Goal: Information Seeking & Learning: Learn about a topic

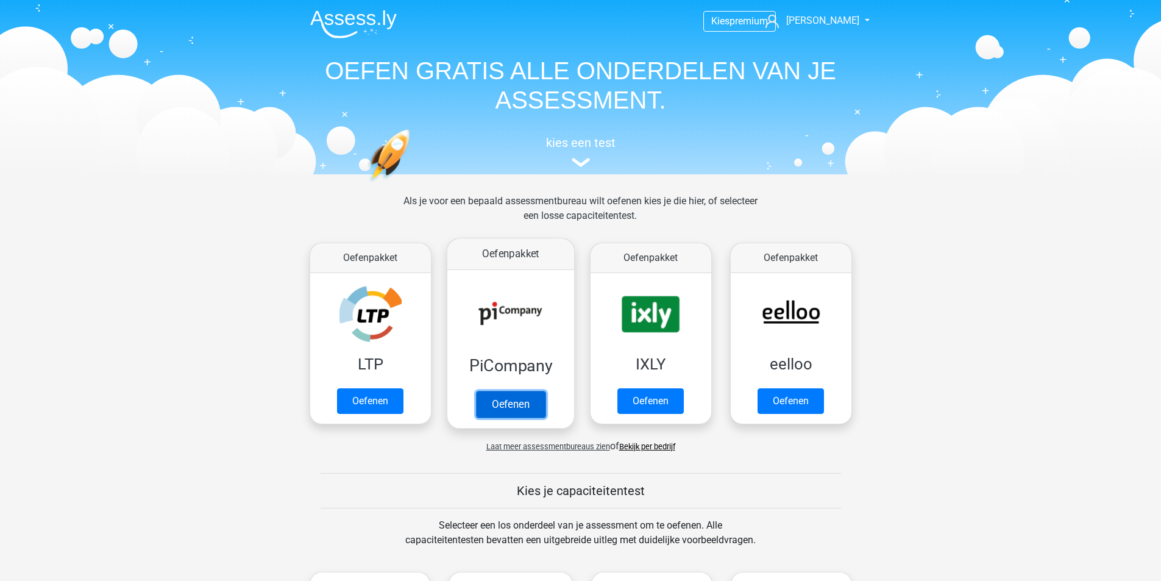
click at [501, 402] on link "Oefenen" at bounding box center [510, 404] width 69 height 27
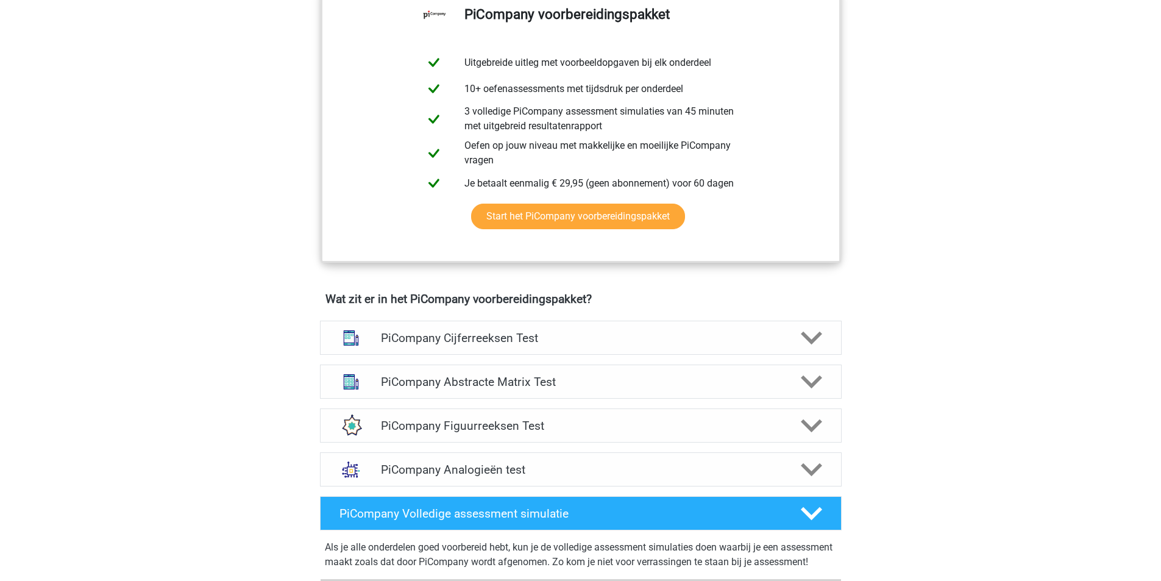
scroll to position [640, 0]
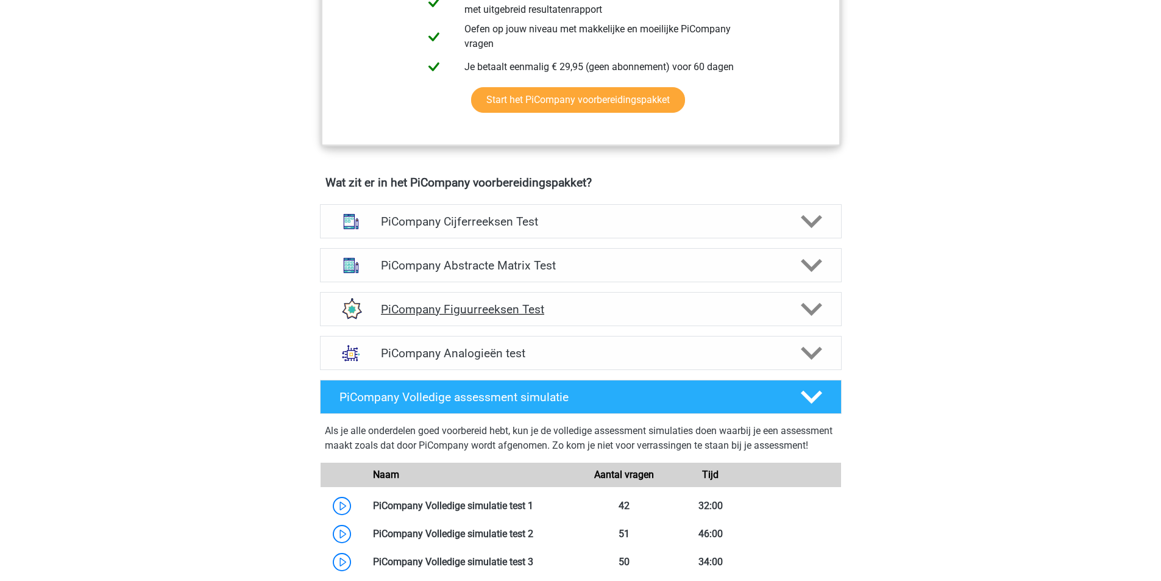
click at [798, 320] on div at bounding box center [809, 309] width 41 height 21
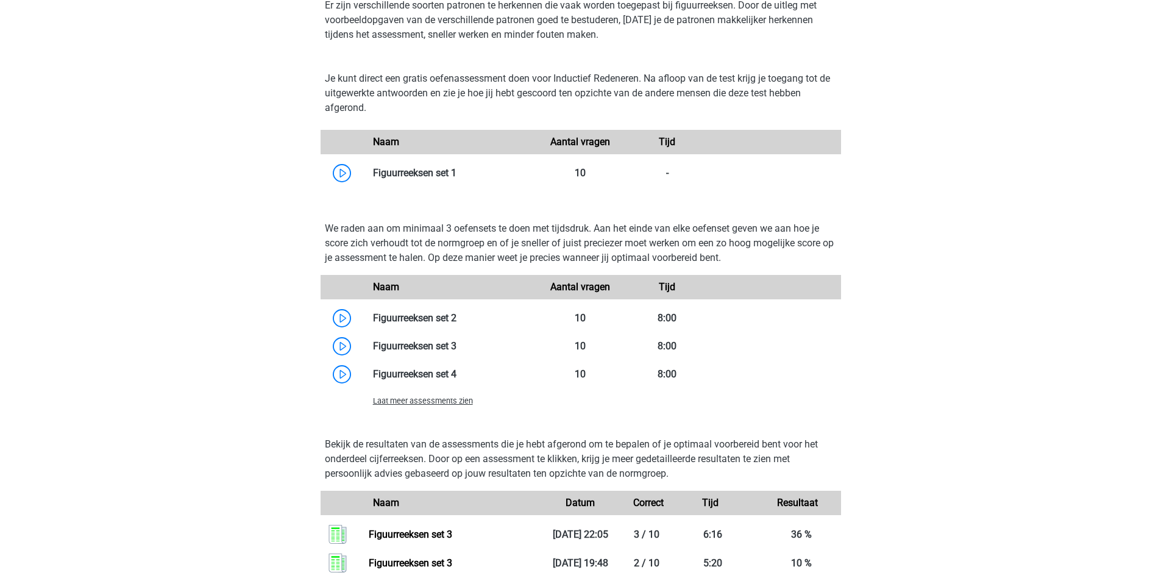
scroll to position [984, 0]
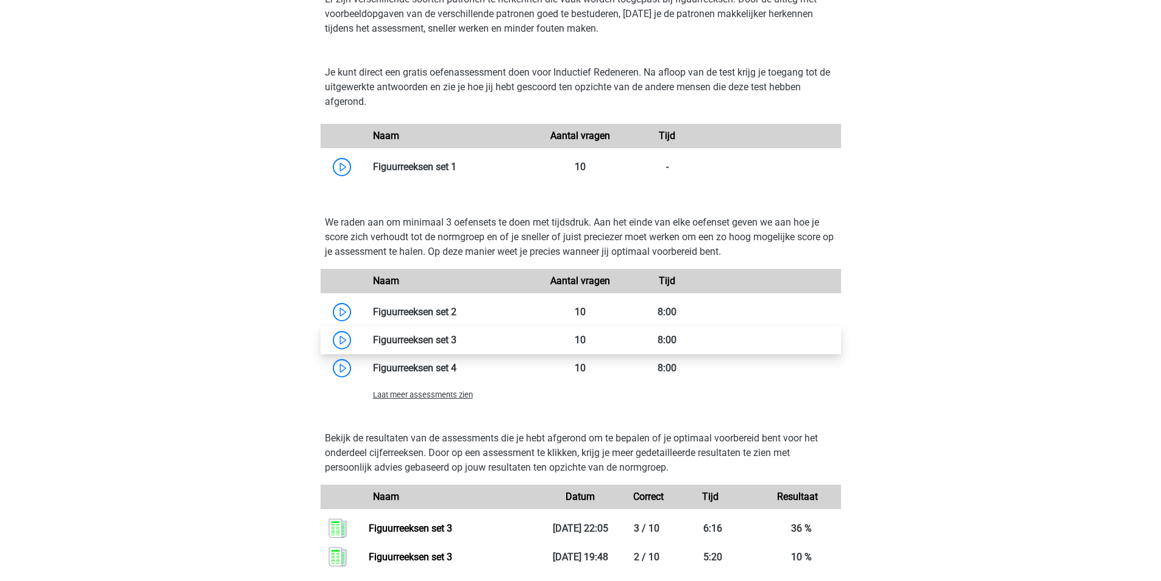
click at [457, 346] on link at bounding box center [457, 340] width 0 height 12
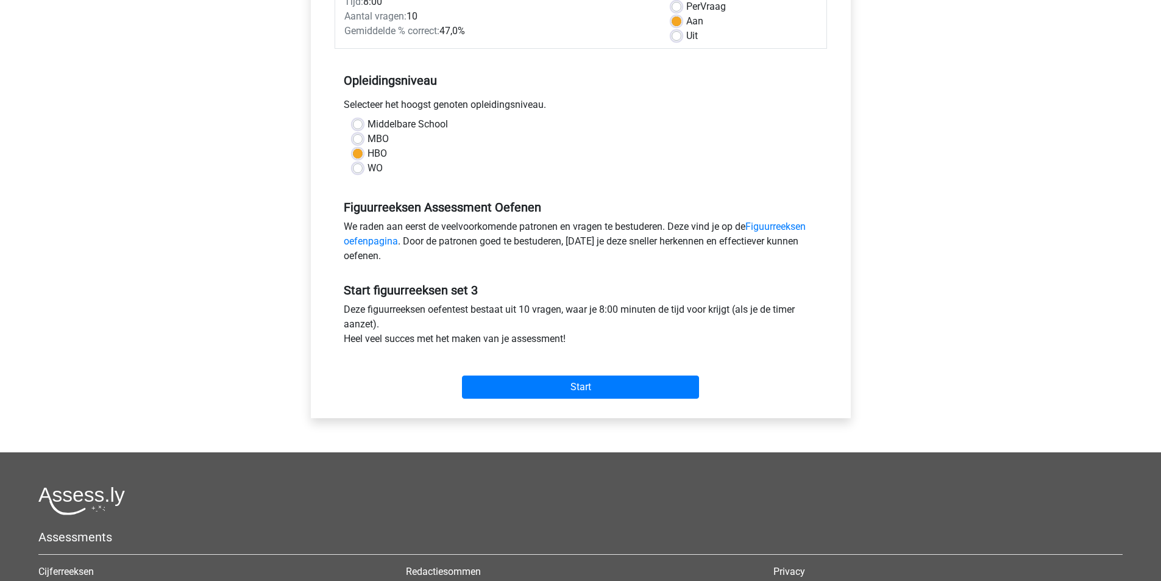
scroll to position [190, 0]
click at [518, 386] on input "Start" at bounding box center [580, 386] width 237 height 23
click at [480, 382] on input "Start" at bounding box center [580, 386] width 237 height 23
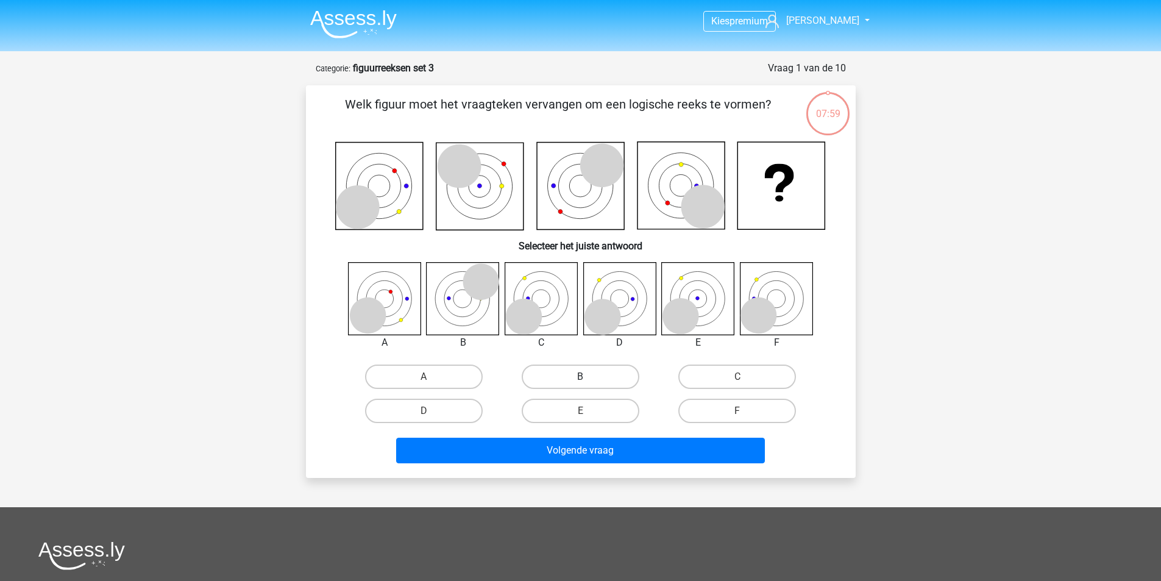
click at [588, 387] on label "B" at bounding box center [581, 377] width 118 height 24
click at [588, 385] on input "B" at bounding box center [584, 381] width 8 height 8
radio input "true"
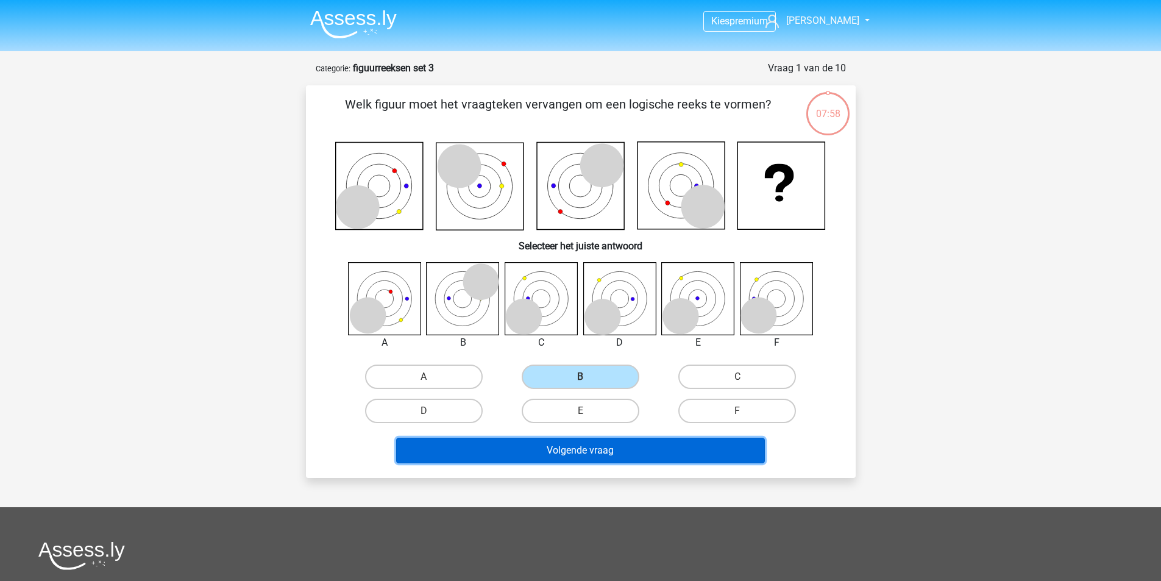
click at [575, 440] on button "Volgende vraag" at bounding box center [580, 451] width 369 height 26
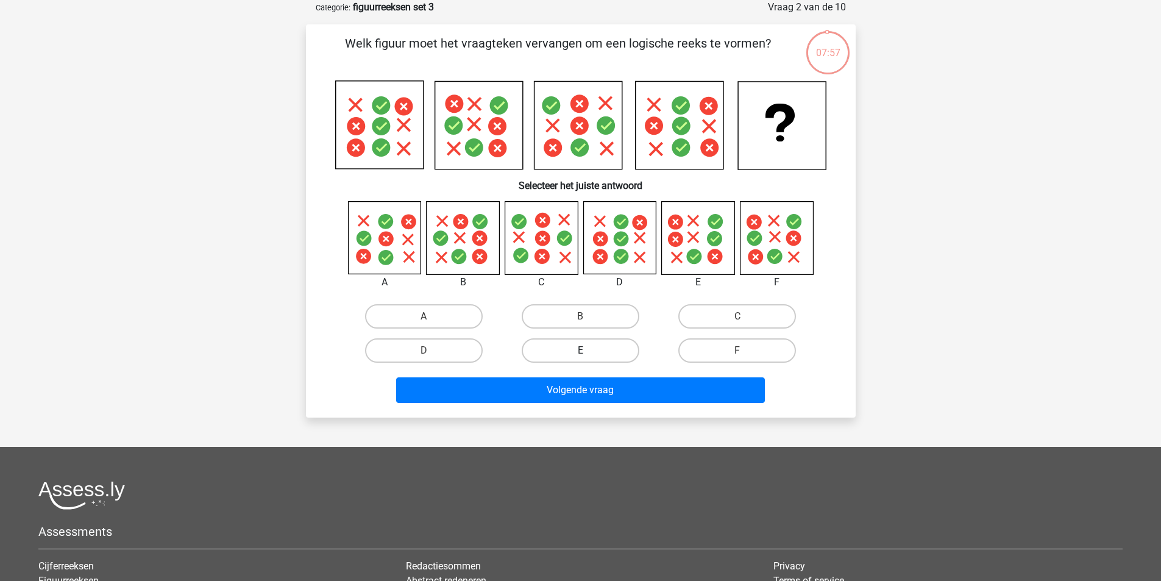
click at [579, 356] on label "E" at bounding box center [581, 350] width 118 height 24
click at [580, 356] on input "E" at bounding box center [584, 355] width 8 height 8
radio input "true"
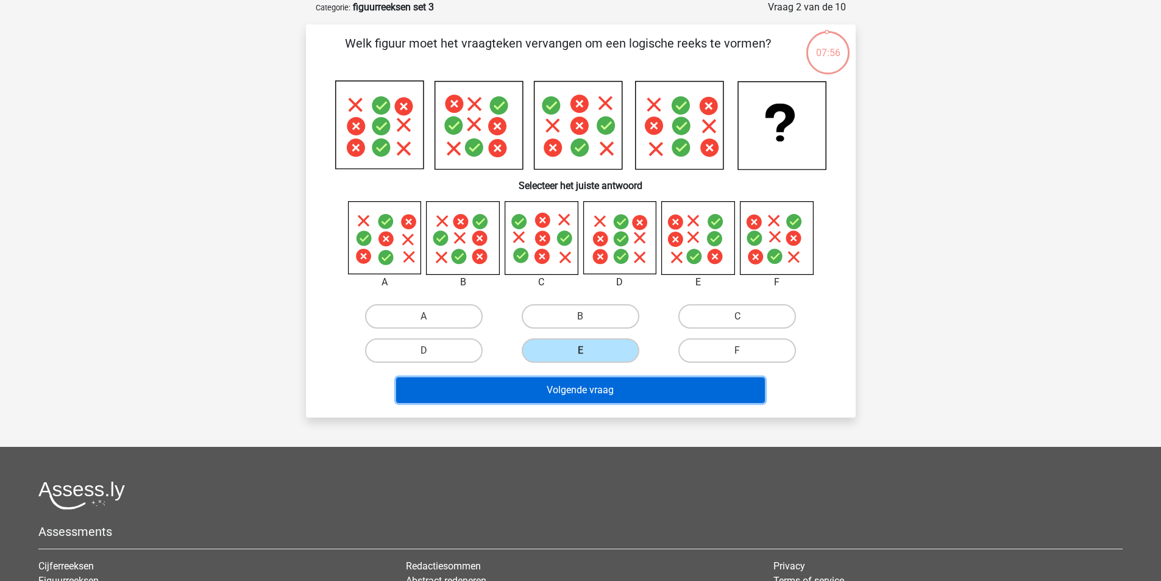
click at [566, 395] on button "Volgende vraag" at bounding box center [580, 390] width 369 height 26
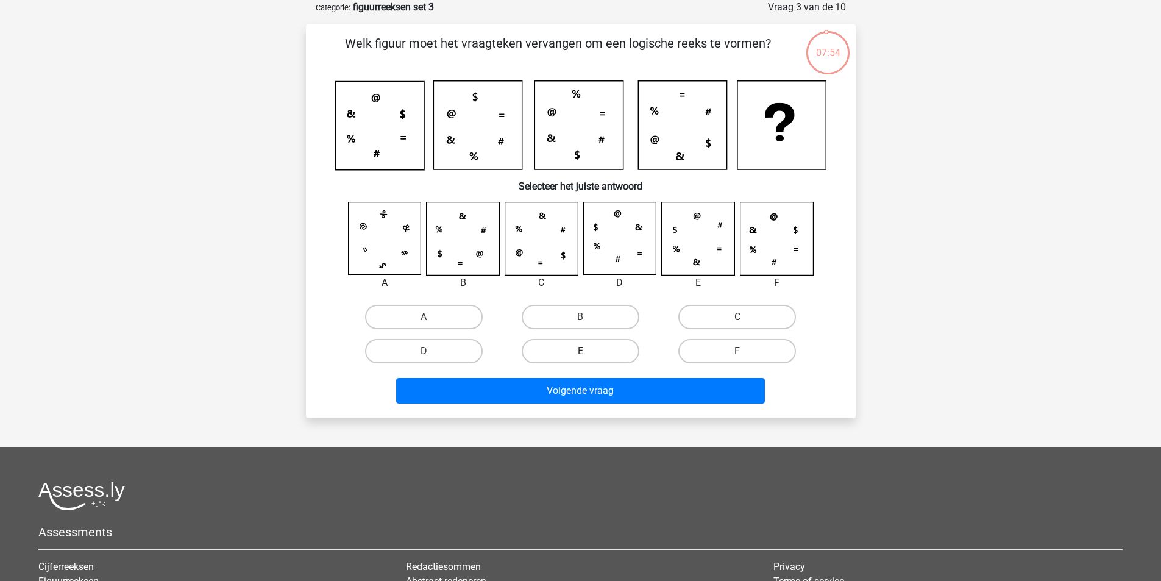
click at [591, 361] on label "E" at bounding box center [581, 351] width 118 height 24
click at [588, 359] on input "E" at bounding box center [584, 355] width 8 height 8
radio input "true"
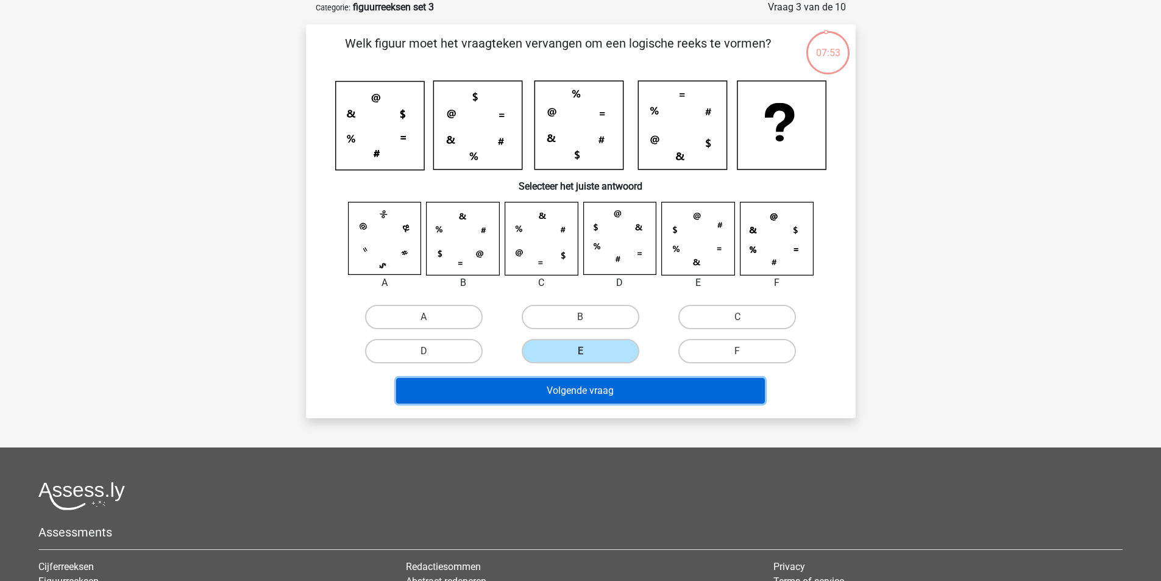
click at [585, 387] on button "Volgende vraag" at bounding box center [580, 391] width 369 height 26
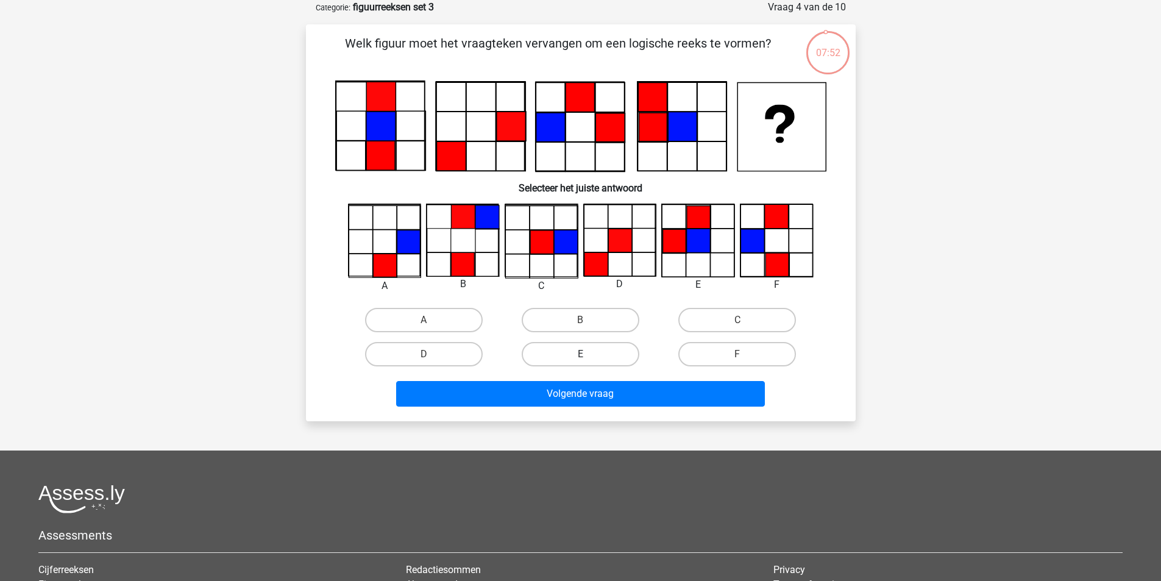
click at [585, 344] on label "E" at bounding box center [581, 354] width 118 height 24
click at [585, 354] on input "E" at bounding box center [584, 358] width 8 height 8
radio input "true"
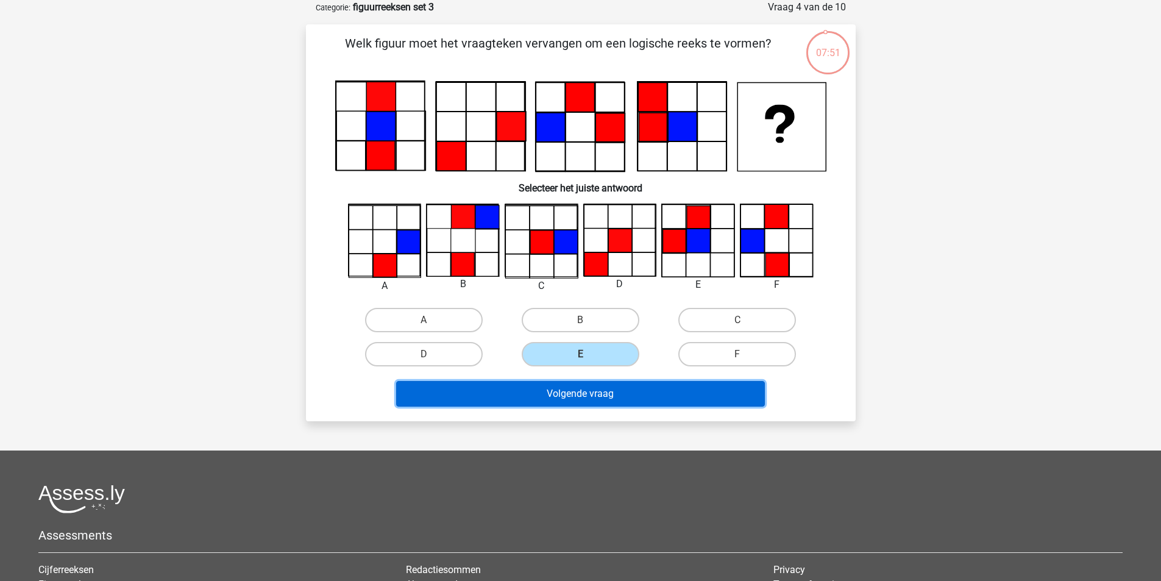
click at [571, 390] on button "Volgende vraag" at bounding box center [580, 394] width 369 height 26
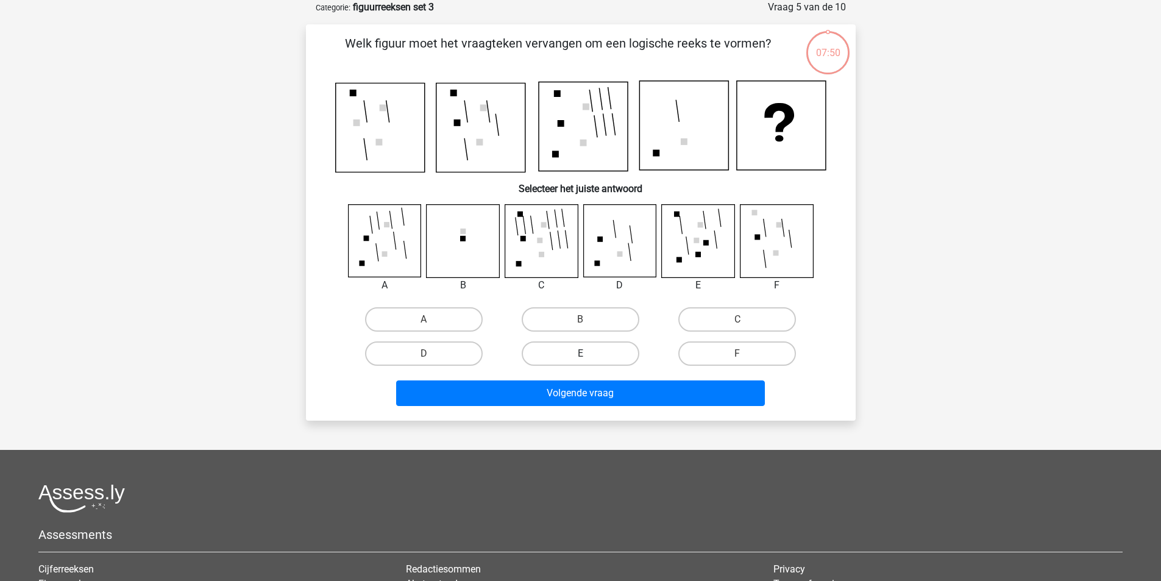
click at [571, 358] on label "E" at bounding box center [581, 353] width 118 height 24
click at [580, 358] on input "E" at bounding box center [584, 358] width 8 height 8
radio input "true"
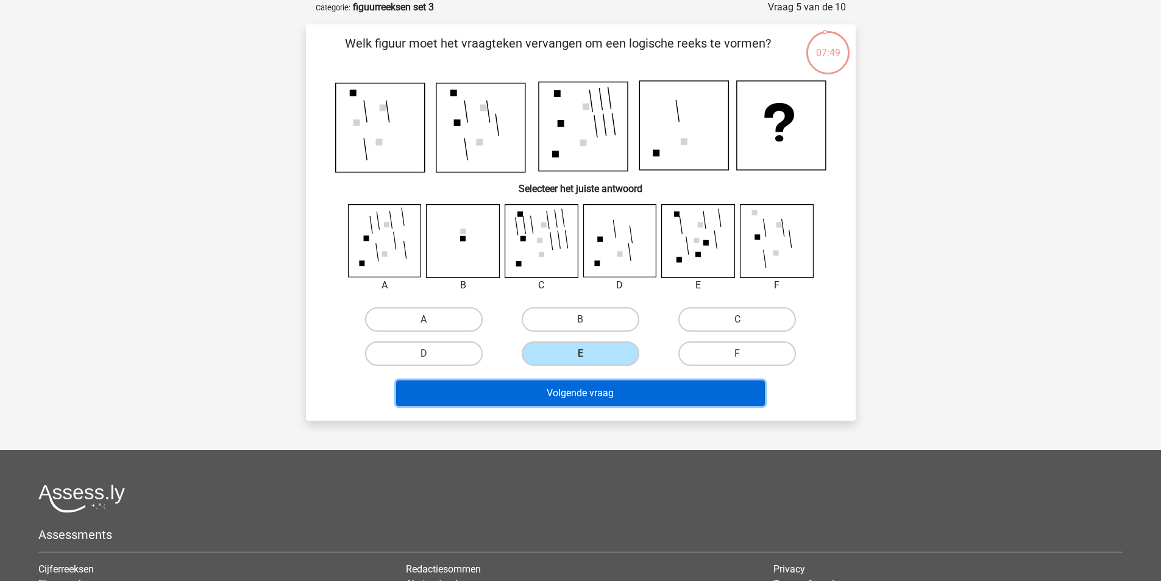
click at [564, 388] on button "Volgende vraag" at bounding box center [580, 393] width 369 height 26
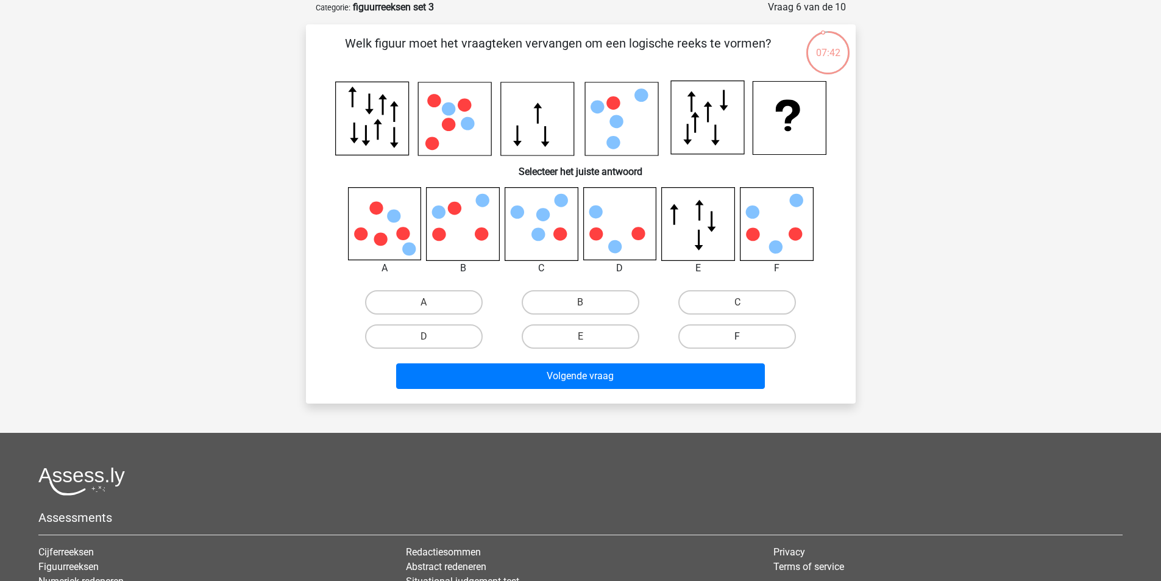
click at [728, 332] on label "F" at bounding box center [738, 336] width 118 height 24
click at [738, 337] on input "F" at bounding box center [742, 341] width 8 height 8
radio input "true"
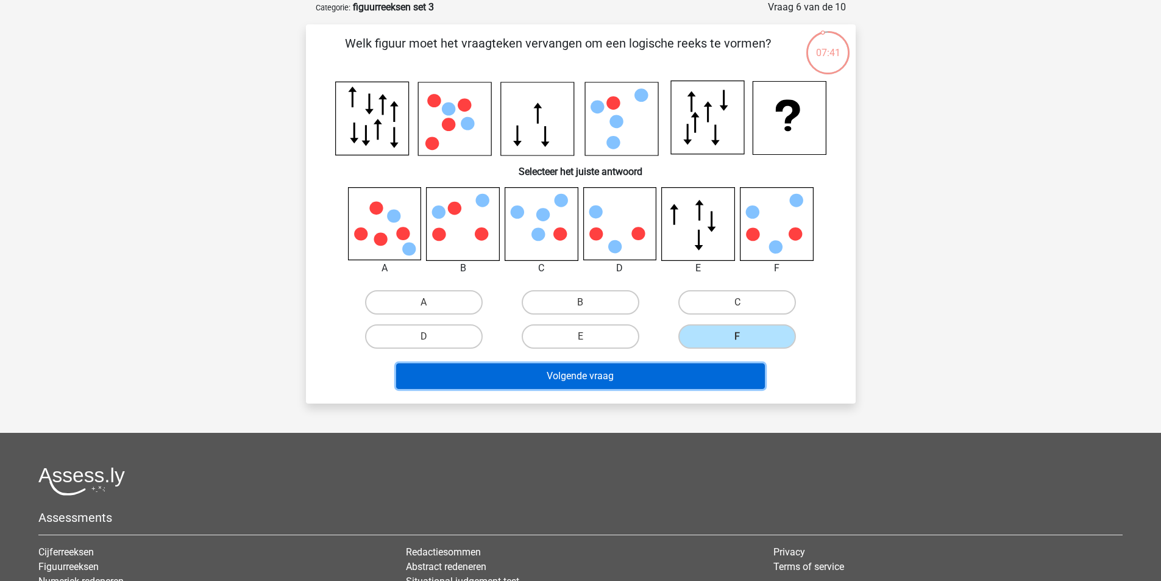
click at [586, 383] on button "Volgende vraag" at bounding box center [580, 376] width 369 height 26
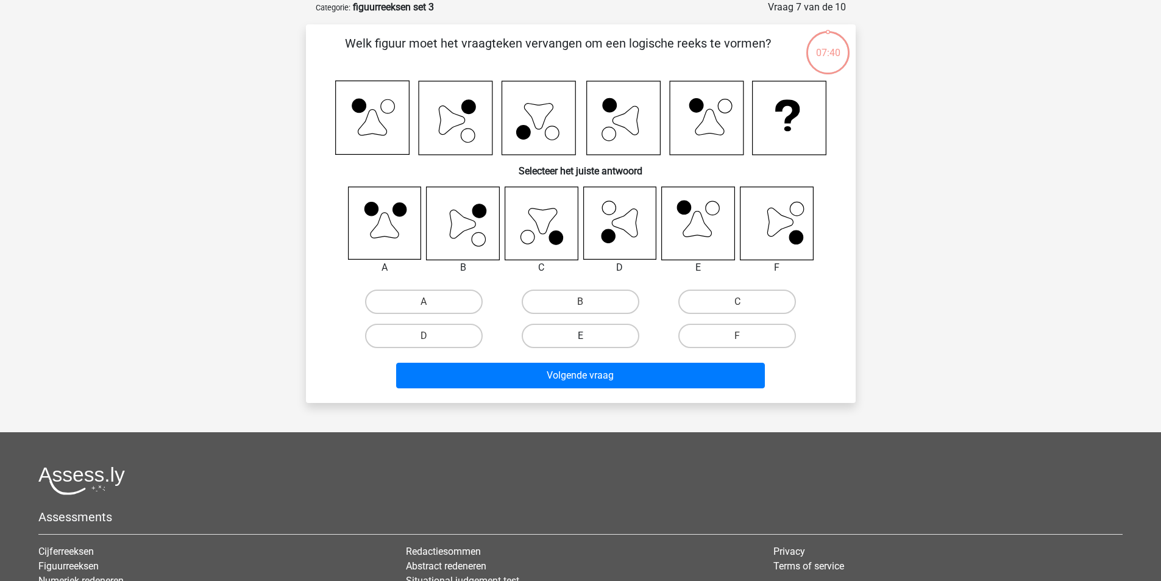
click at [600, 344] on label "E" at bounding box center [581, 336] width 118 height 24
click at [588, 344] on input "E" at bounding box center [584, 340] width 8 height 8
radio input "true"
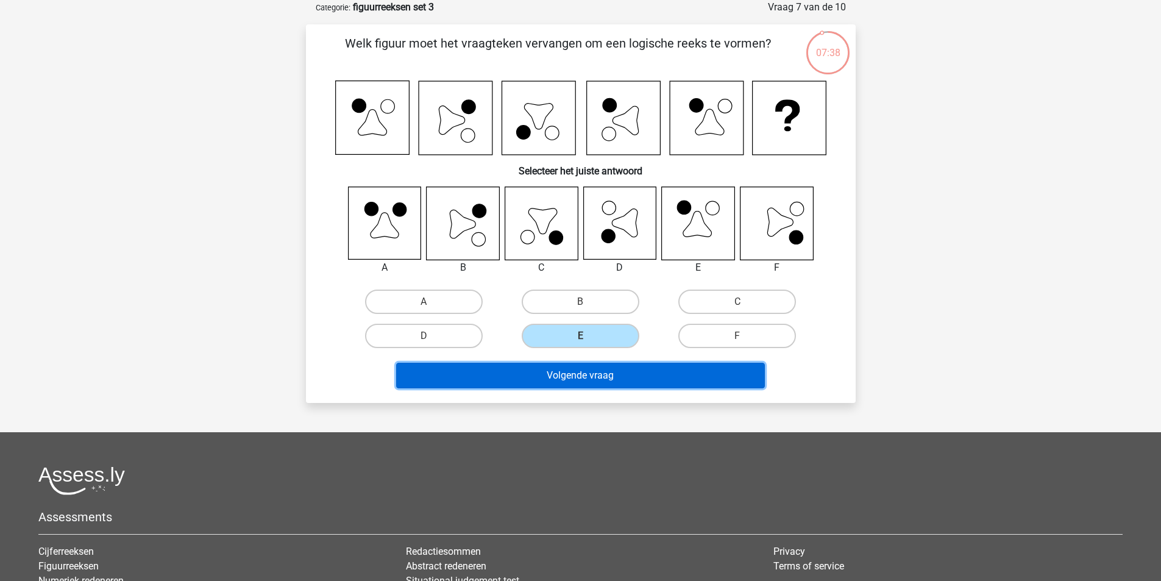
click at [594, 366] on button "Volgende vraag" at bounding box center [580, 376] width 369 height 26
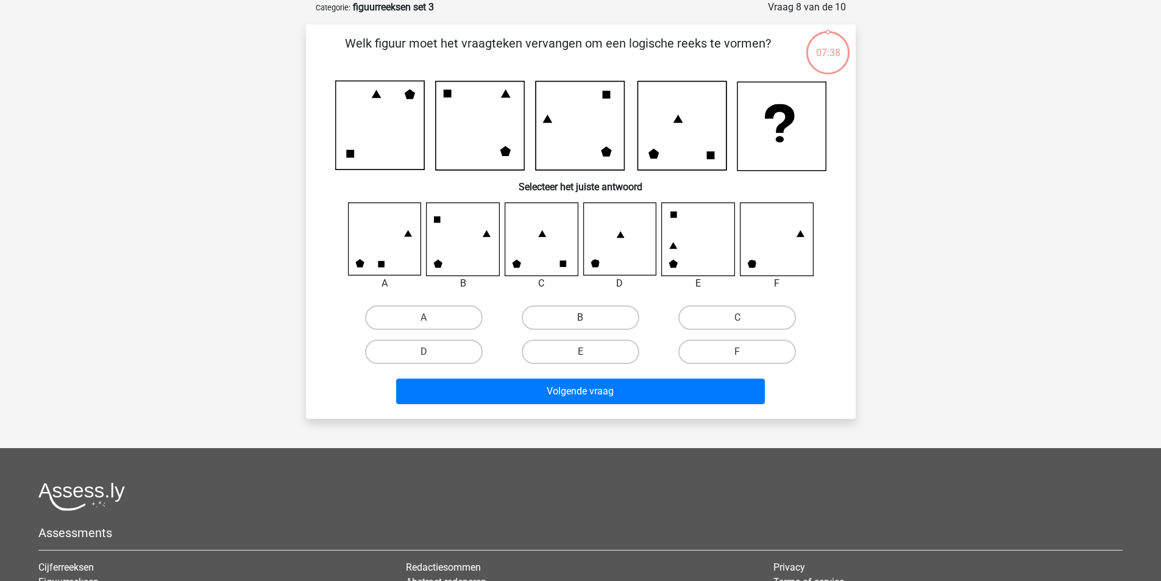
click at [594, 316] on label "B" at bounding box center [581, 317] width 118 height 24
click at [588, 318] on input "B" at bounding box center [584, 322] width 8 height 8
radio input "true"
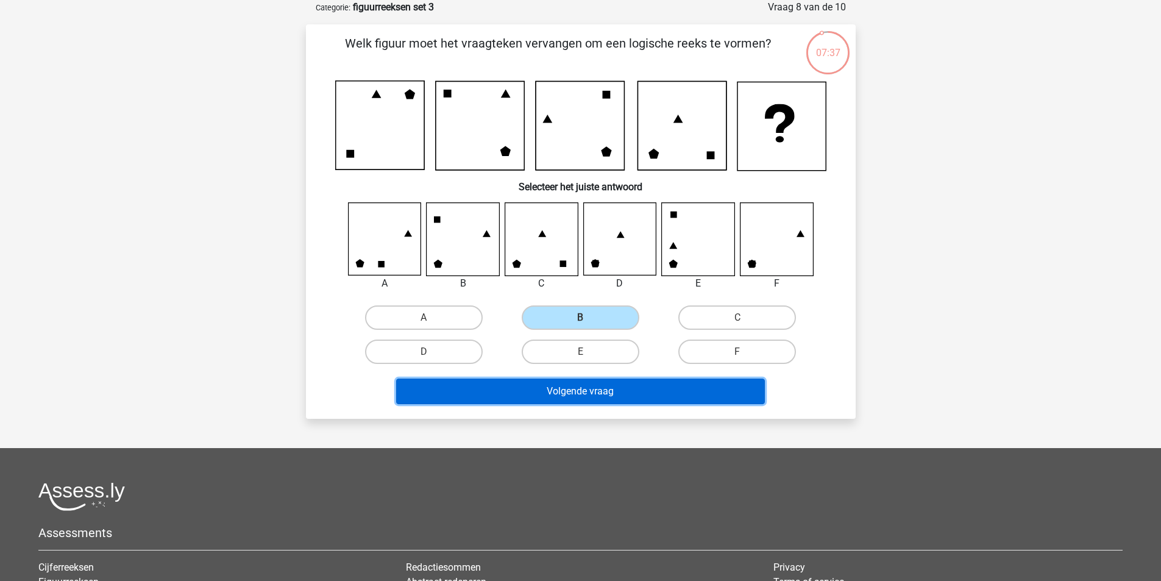
click at [582, 397] on button "Volgende vraag" at bounding box center [580, 392] width 369 height 26
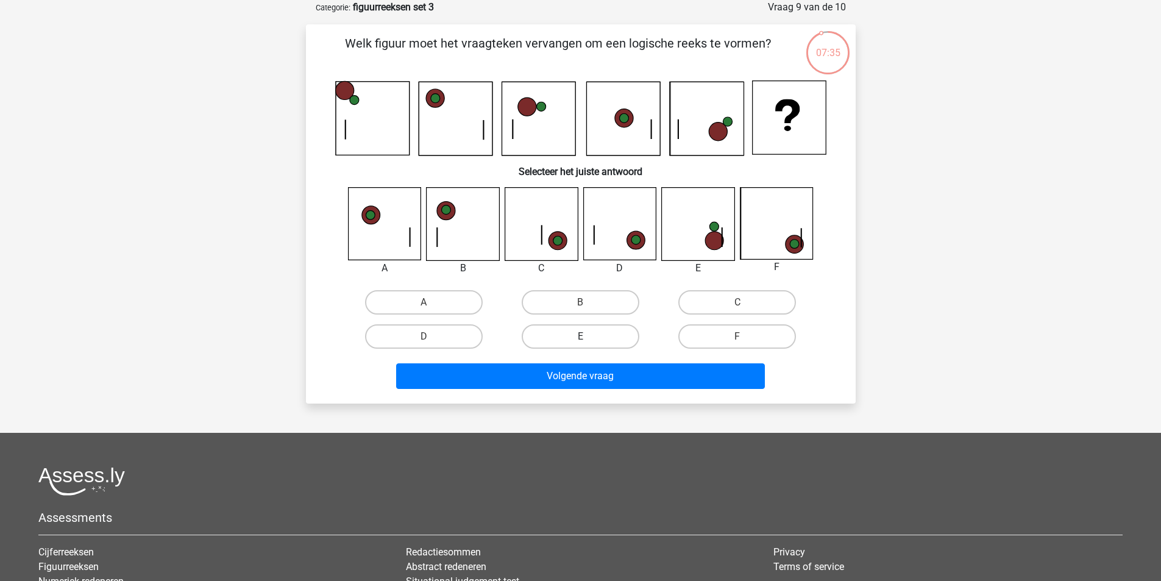
click at [589, 346] on label "E" at bounding box center [581, 336] width 118 height 24
click at [588, 344] on input "E" at bounding box center [584, 341] width 8 height 8
radio input "true"
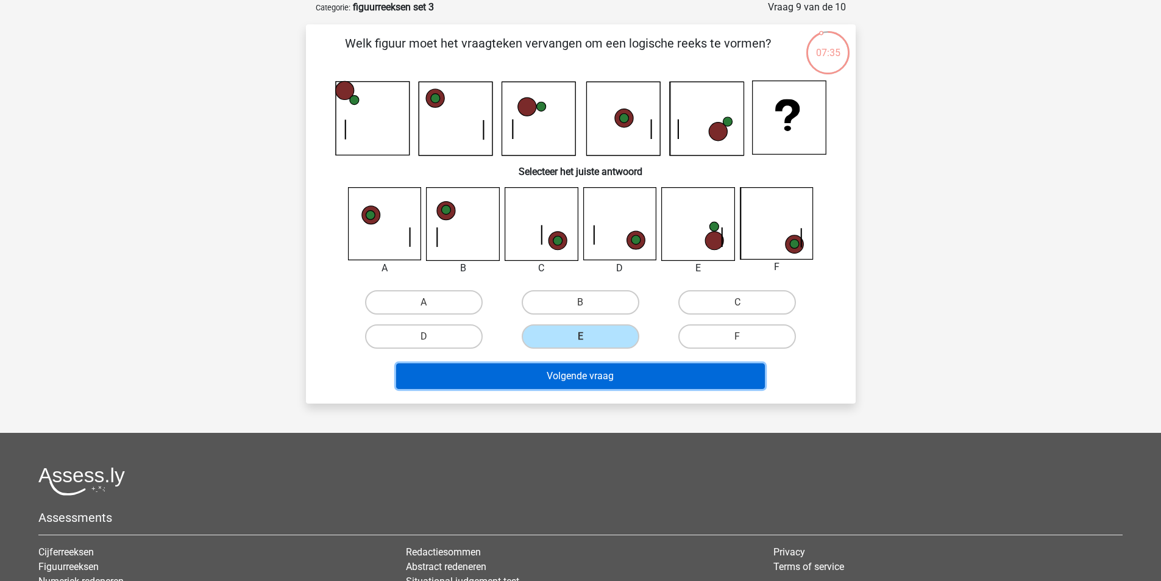
click at [590, 385] on button "Volgende vraag" at bounding box center [580, 376] width 369 height 26
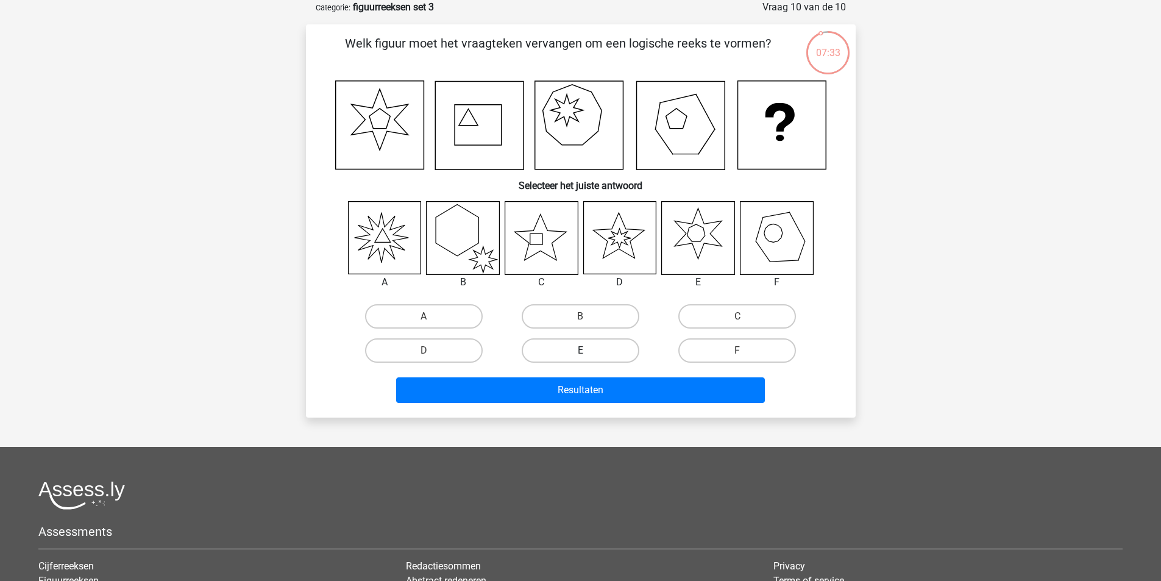
click at [587, 348] on label "E" at bounding box center [581, 350] width 118 height 24
click at [587, 351] on input "E" at bounding box center [584, 355] width 8 height 8
radio input "true"
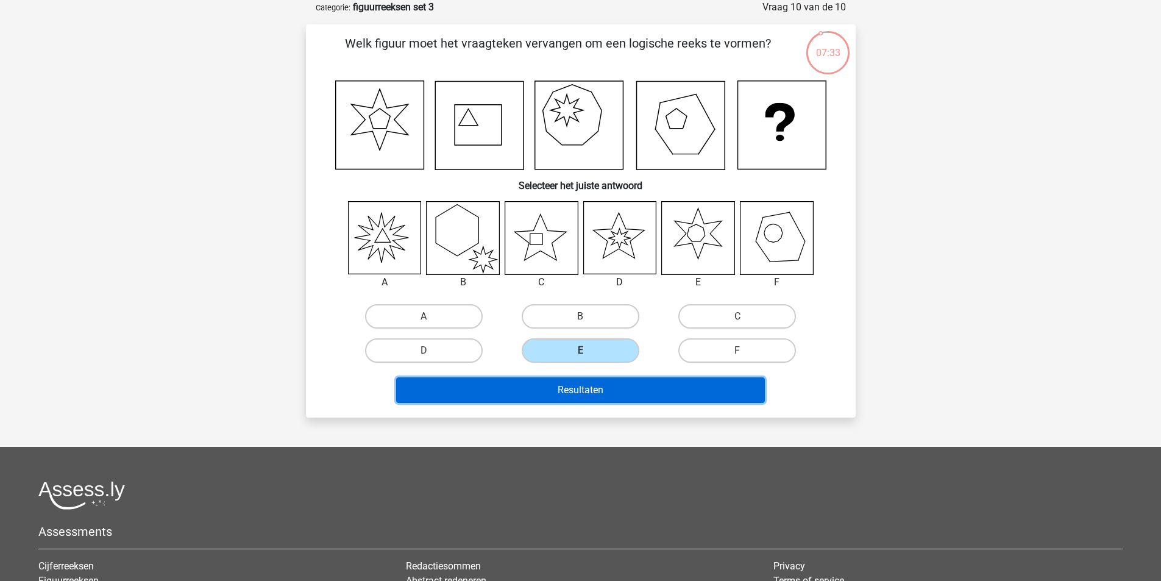
click at [583, 388] on button "Resultaten" at bounding box center [580, 390] width 369 height 26
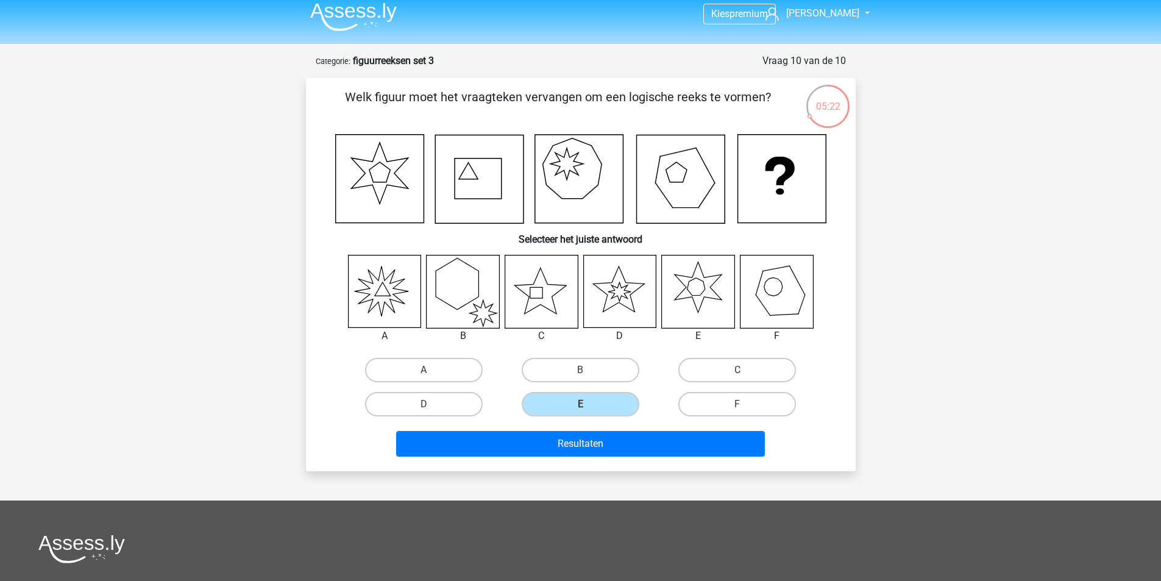
scroll to position [0, 0]
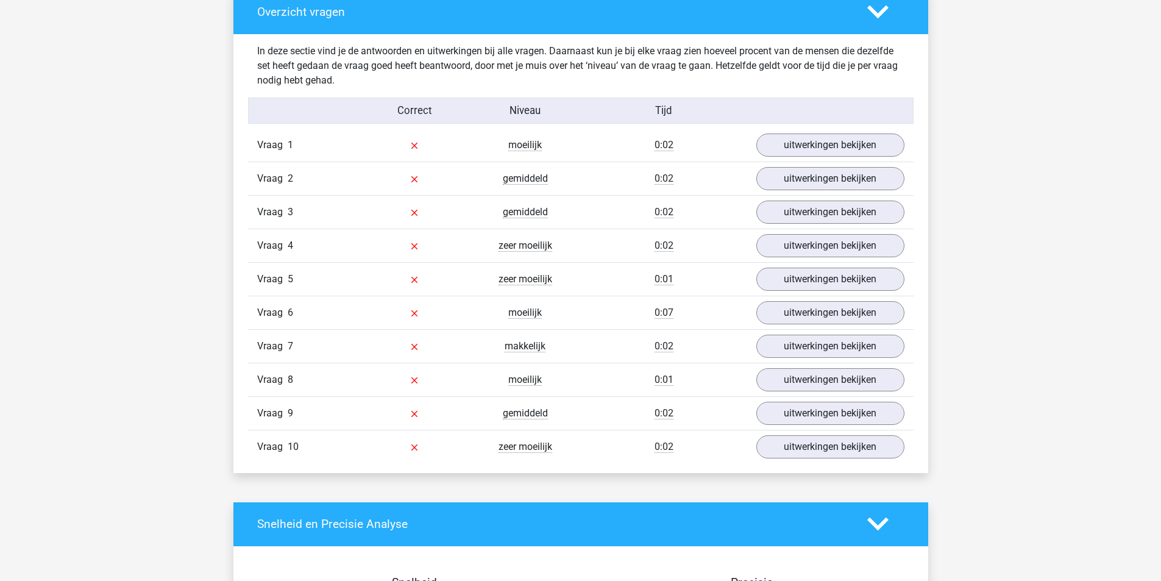
scroll to position [924, 0]
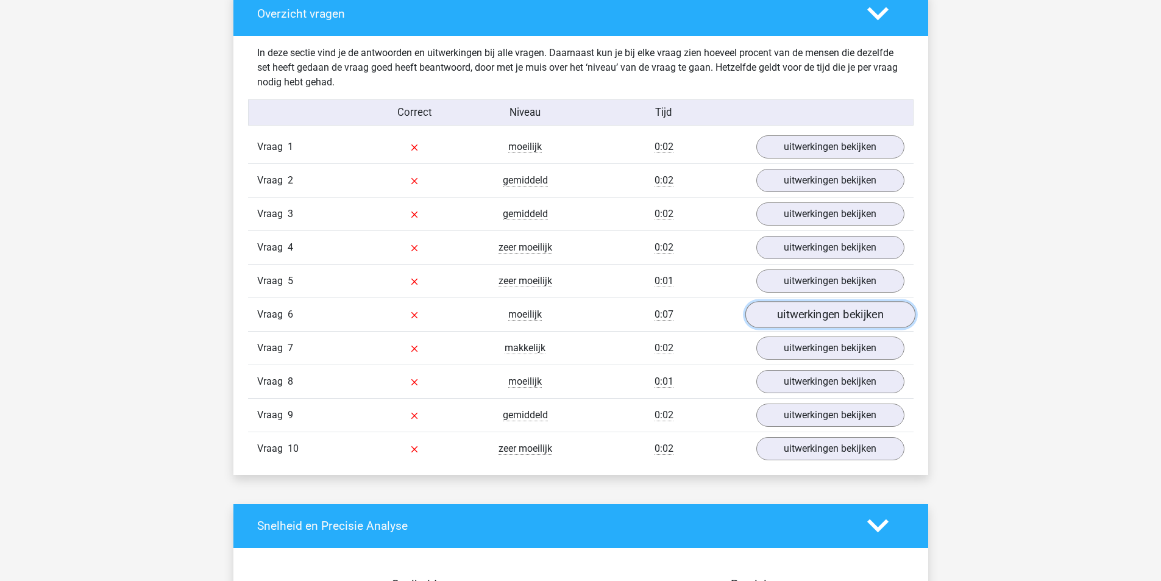
click at [807, 319] on link "uitwerkingen bekijken" at bounding box center [830, 314] width 170 height 27
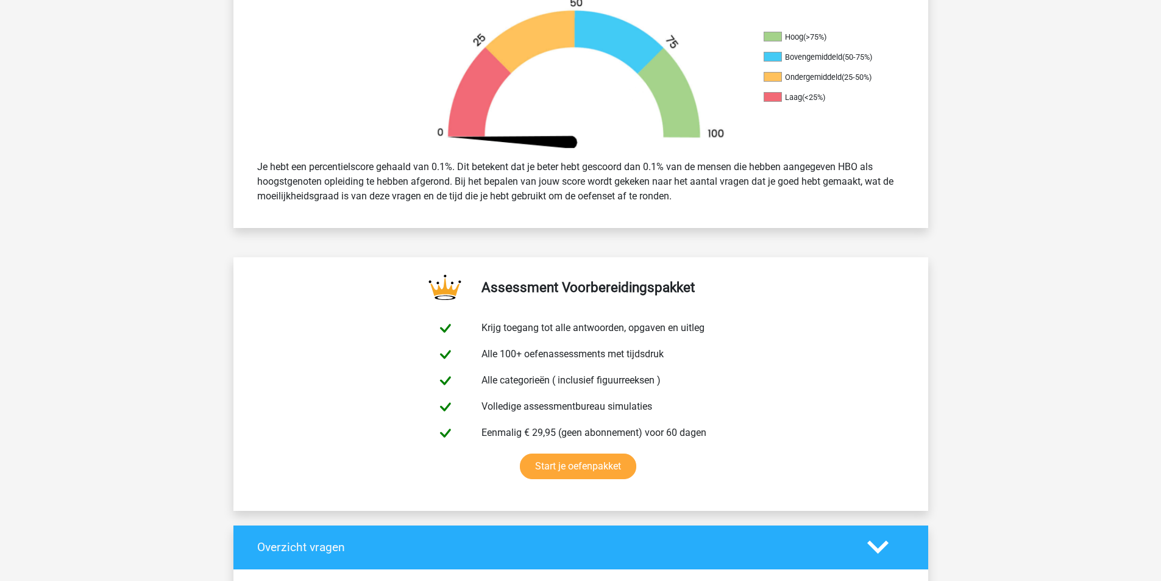
scroll to position [301, 0]
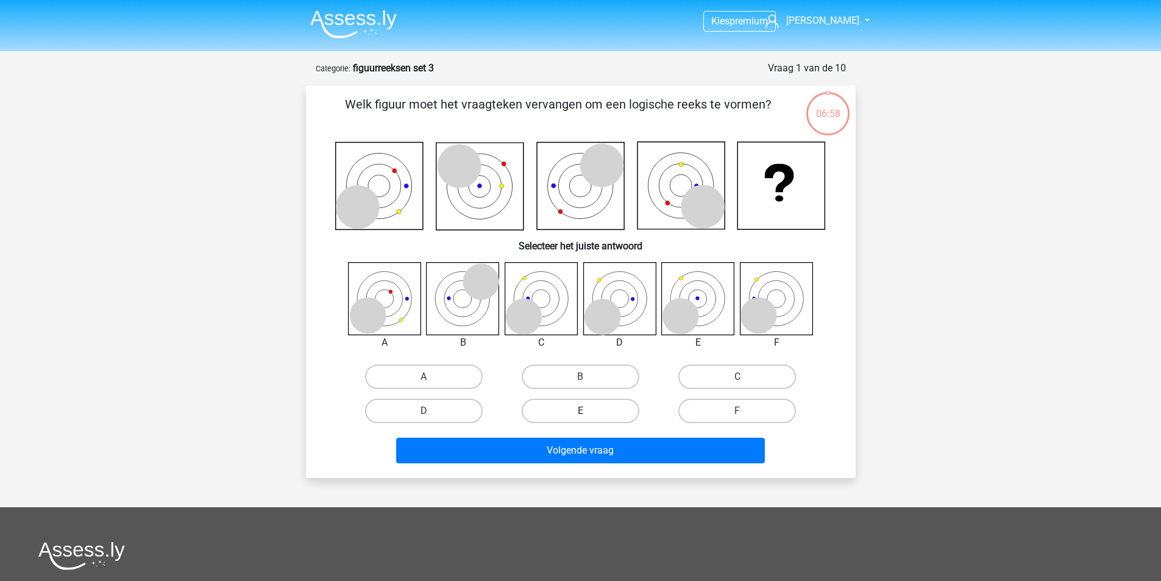
click at [579, 407] on label "E" at bounding box center [581, 411] width 118 height 24
click at [580, 411] on input "E" at bounding box center [584, 415] width 8 height 8
radio input "true"
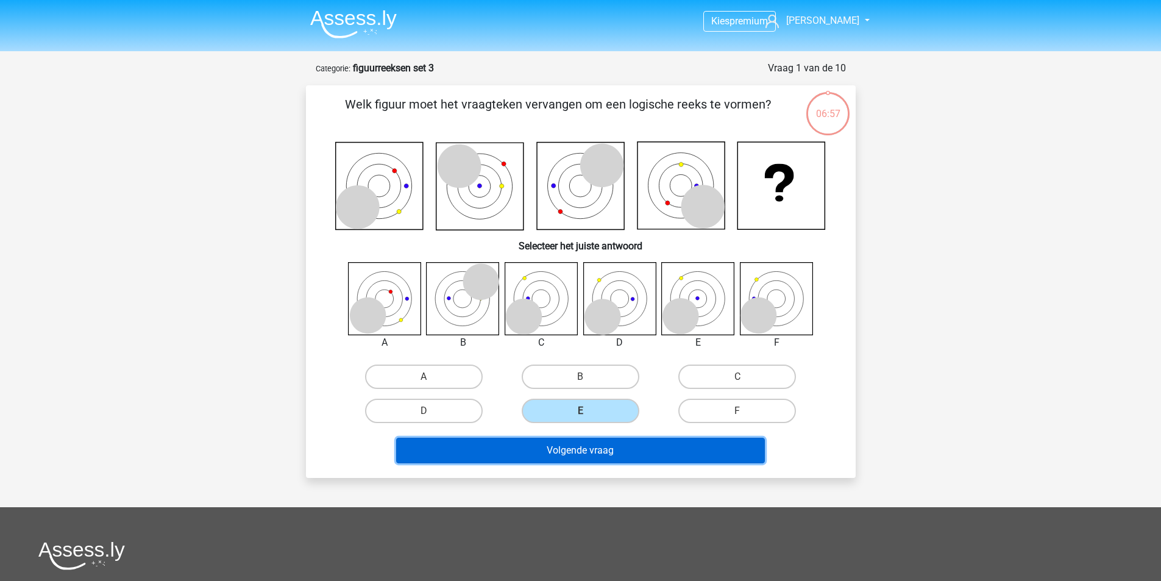
click at [571, 453] on button "Volgende vraag" at bounding box center [580, 451] width 369 height 26
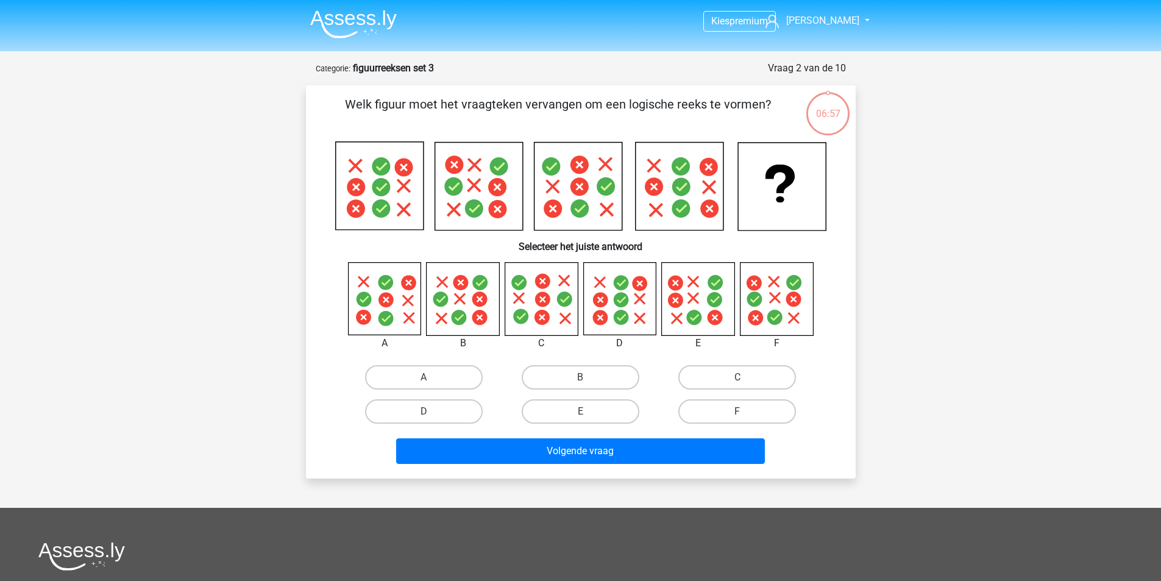
scroll to position [61, 0]
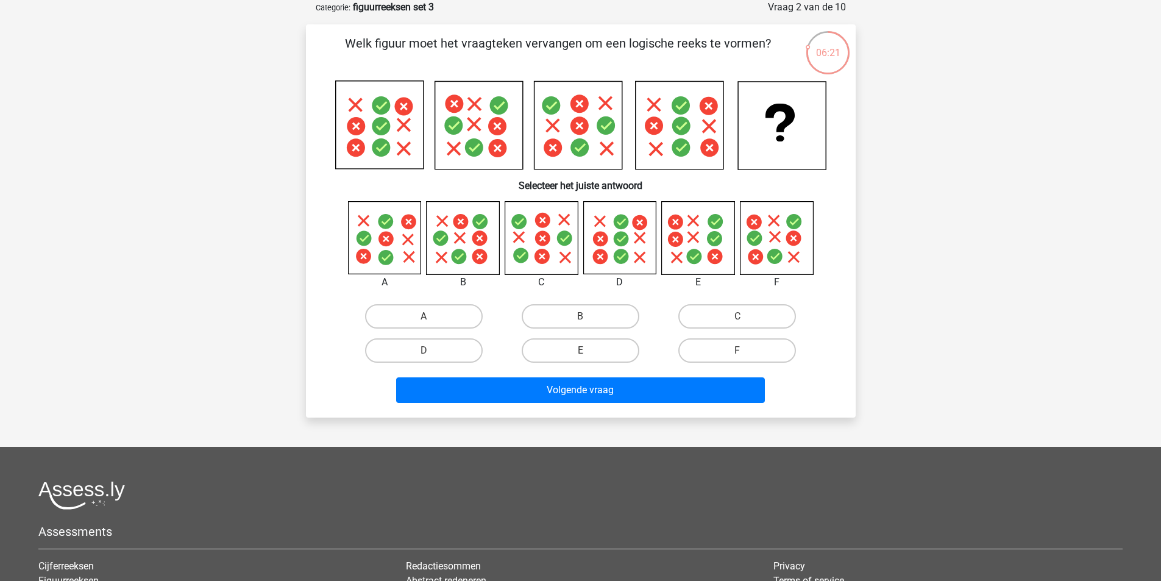
click at [396, 303] on div "A" at bounding box center [424, 316] width 157 height 34
click at [396, 306] on label "A" at bounding box center [424, 316] width 118 height 24
click at [424, 316] on input "A" at bounding box center [428, 320] width 8 height 8
radio input "true"
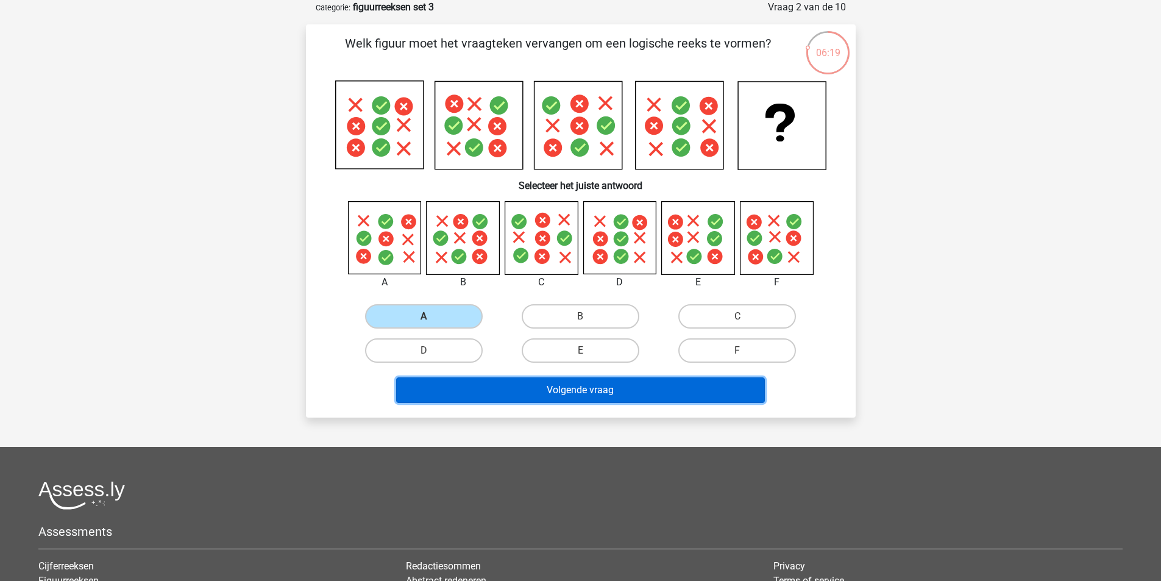
click at [434, 386] on button "Volgende vraag" at bounding box center [580, 390] width 369 height 26
